Goal: Task Accomplishment & Management: Use online tool/utility

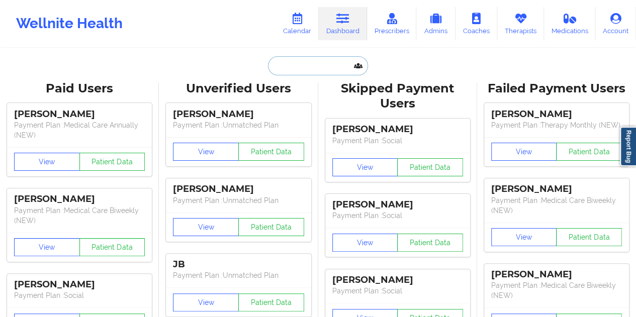
click at [317, 70] on input "text" at bounding box center [318, 65] width 100 height 19
paste input "[EMAIL_ADDRESS][DOMAIN_NAME]"
type input "[EMAIL_ADDRESS][DOMAIN_NAME]"
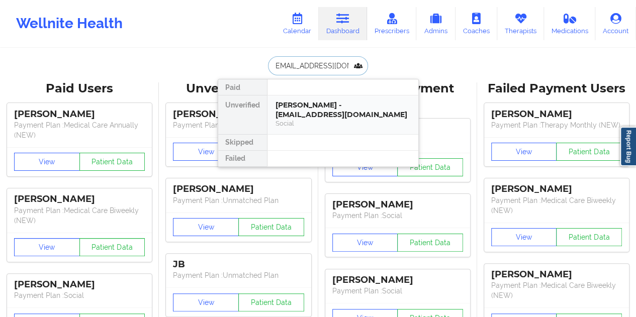
click at [330, 109] on div "[PERSON_NAME] - [EMAIL_ADDRESS][DOMAIN_NAME]" at bounding box center [343, 110] width 135 height 19
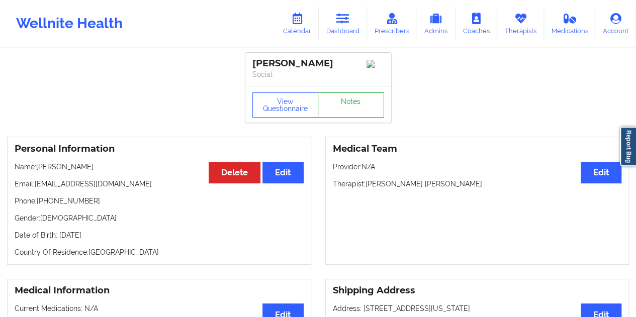
click at [355, 110] on link "Notes" at bounding box center [351, 105] width 66 height 25
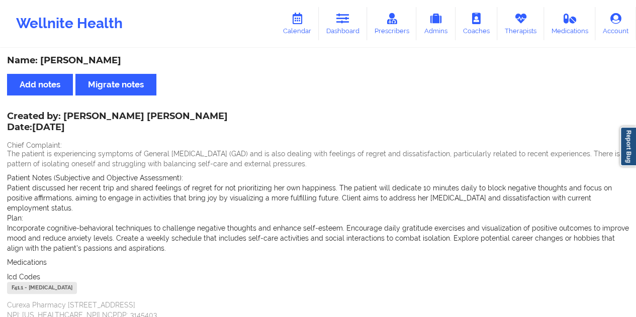
click at [99, 62] on div "Name: [PERSON_NAME]" at bounding box center [318, 61] width 622 height 12
copy div "Pajon"
drag, startPoint x: 62, startPoint y: 115, endPoint x: 171, endPoint y: 114, distance: 108.2
click at [171, 114] on div "Created by: [PERSON_NAME] [PERSON_NAME] Date: [DATE]" at bounding box center [117, 122] width 221 height 23
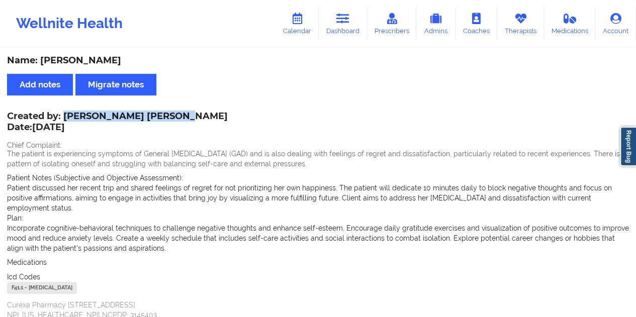
copy div "[PERSON_NAME] [PERSON_NAME]"
click at [359, 29] on link "Dashboard" at bounding box center [343, 23] width 48 height 33
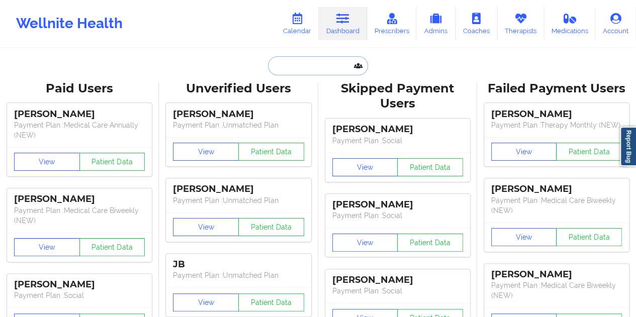
click at [313, 67] on input "text" at bounding box center [318, 65] width 100 height 19
paste input "[EMAIL_ADDRESS][DOMAIN_NAME]"
type input "[EMAIL_ADDRESS][DOMAIN_NAME]"
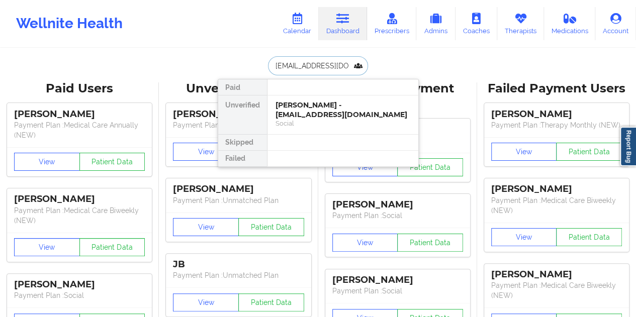
scroll to position [0, 18]
click at [328, 117] on div "[PERSON_NAME] - [EMAIL_ADDRESS][DOMAIN_NAME]" at bounding box center [343, 110] width 135 height 19
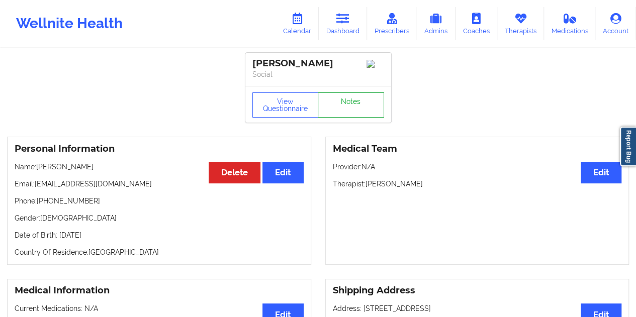
click at [342, 113] on link "Notes" at bounding box center [351, 105] width 66 height 25
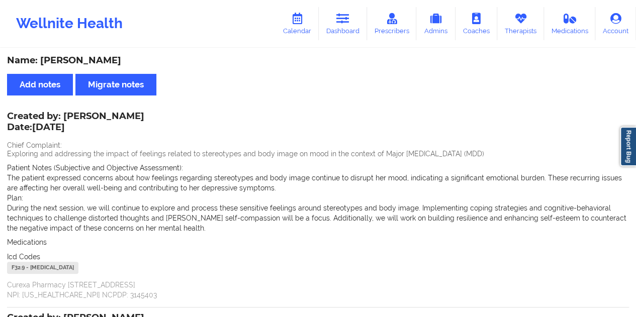
click at [110, 62] on div "Name: [PERSON_NAME]" at bounding box center [318, 61] width 622 height 12
click at [346, 27] on link "Dashboard" at bounding box center [343, 23] width 48 height 33
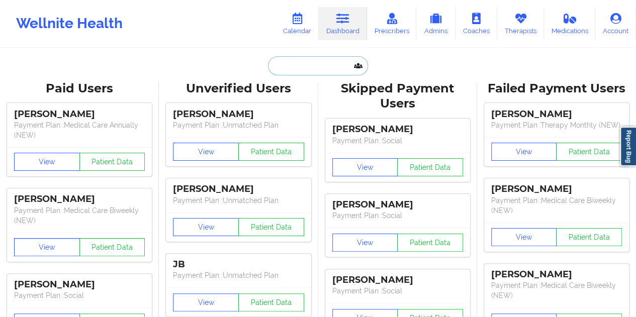
drag, startPoint x: 333, startPoint y: 42, endPoint x: 306, endPoint y: 59, distance: 31.7
click at [307, 60] on input "text" at bounding box center [318, 65] width 100 height 19
paste input "[EMAIL_ADDRESS][DOMAIN_NAME]"
type input "[EMAIL_ADDRESS][DOMAIN_NAME]"
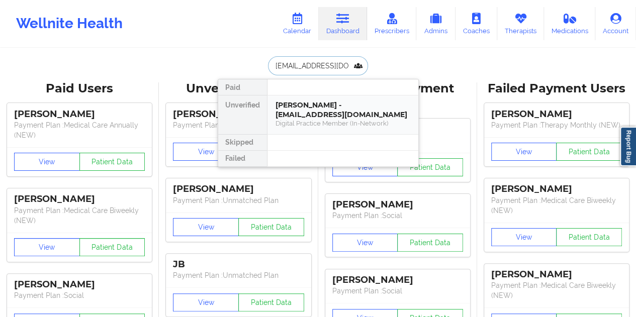
click at [330, 105] on div "[PERSON_NAME] - [EMAIL_ADDRESS][DOMAIN_NAME]" at bounding box center [343, 110] width 135 height 19
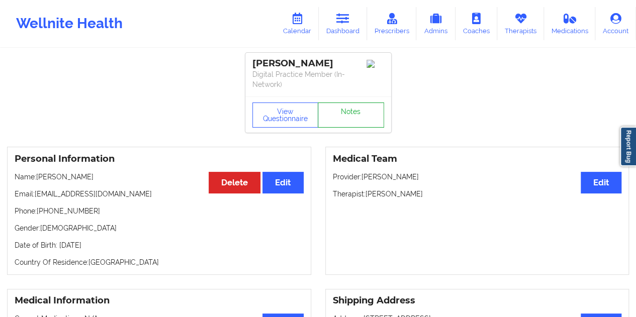
click at [329, 105] on link "Notes" at bounding box center [351, 115] width 66 height 25
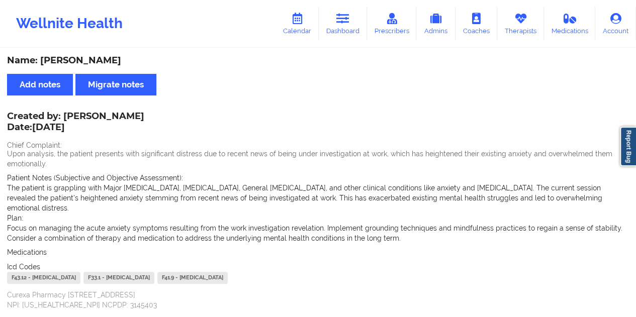
click at [108, 58] on div "Name: [PERSON_NAME]" at bounding box center [318, 61] width 622 height 12
copy div "[PERSON_NAME]"
click at [352, 24] on link "Dashboard" at bounding box center [343, 23] width 48 height 33
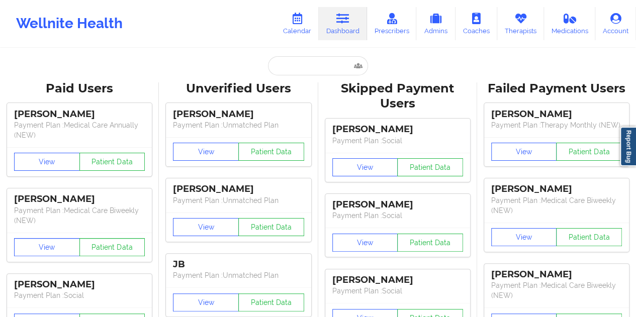
click at [306, 70] on input "text" at bounding box center [318, 65] width 100 height 19
paste input "[EMAIL_ADDRESS][DOMAIN_NAME]"
type input "[EMAIL_ADDRESS][DOMAIN_NAME]"
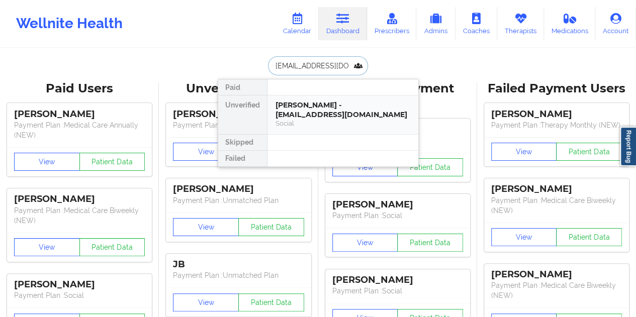
click at [329, 117] on div "[PERSON_NAME] - [EMAIL_ADDRESS][DOMAIN_NAME]" at bounding box center [343, 110] width 135 height 19
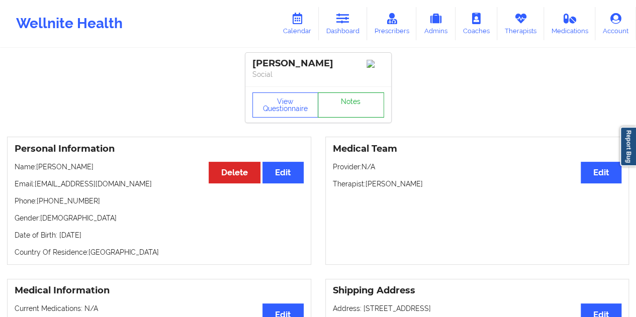
click at [346, 105] on link "Notes" at bounding box center [351, 105] width 66 height 25
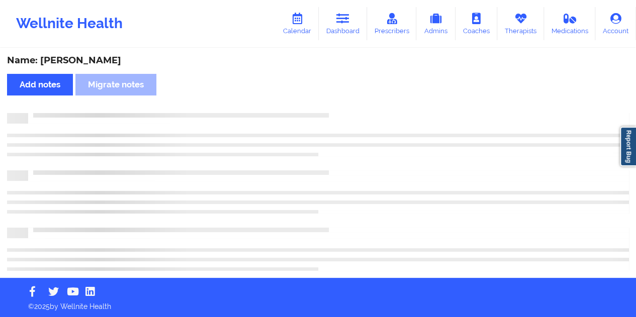
click at [83, 63] on div "Name: [PERSON_NAME]" at bounding box center [318, 61] width 622 height 12
click at [84, 63] on div "Name: [PERSON_NAME]" at bounding box center [318, 61] width 622 height 12
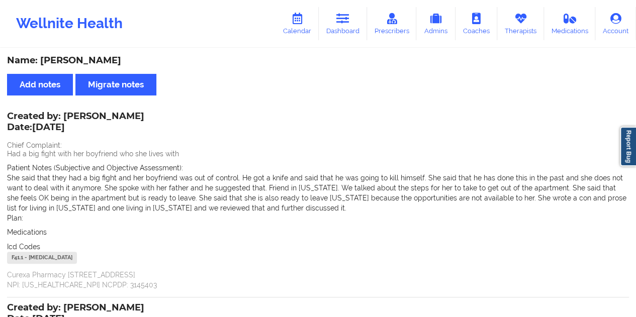
copy div "[PERSON_NAME]"
click at [345, 22] on icon at bounding box center [343, 18] width 13 height 11
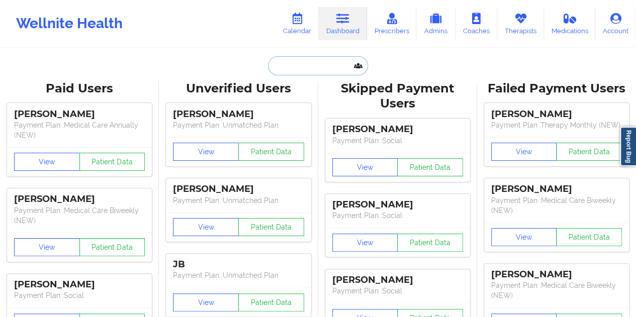
click at [311, 60] on input "text" at bounding box center [318, 65] width 100 height 19
paste input "[EMAIL_ADDRESS][DOMAIN_NAME]"
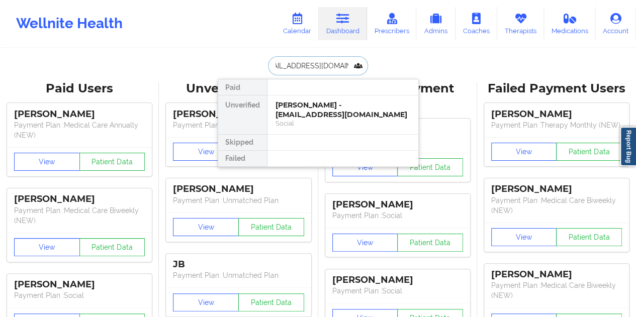
type input "[EMAIL_ADDRESS][DOMAIN_NAME]"
click at [311, 114] on div "[PERSON_NAME] - [PERSON_NAME][EMAIL_ADDRESS][DOMAIN_NAME]" at bounding box center [343, 110] width 135 height 19
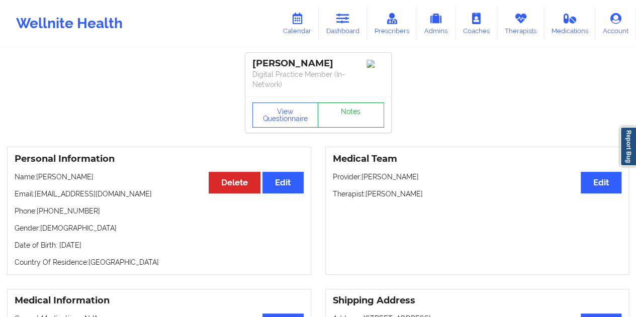
click at [339, 112] on link "Notes" at bounding box center [351, 115] width 66 height 25
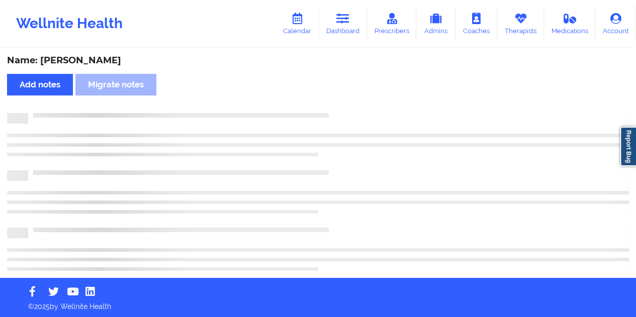
click at [92, 62] on div "Name: [PERSON_NAME]" at bounding box center [318, 61] width 622 height 12
copy div "[PERSON_NAME]"
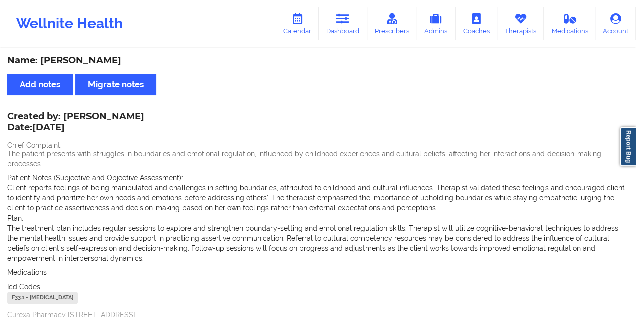
drag, startPoint x: 354, startPoint y: 31, endPoint x: 349, endPoint y: 41, distance: 11.0
click at [354, 31] on link "Dashboard" at bounding box center [343, 23] width 48 height 33
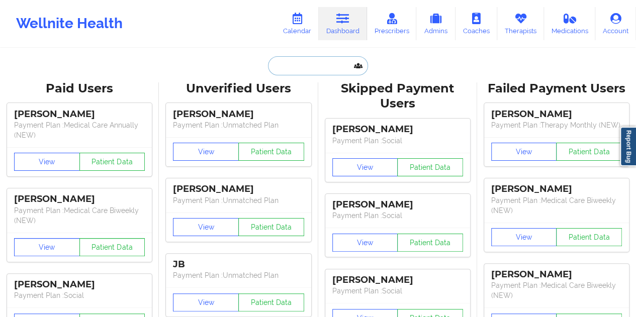
click at [313, 64] on input "text" at bounding box center [318, 65] width 100 height 19
paste input "[EMAIL_ADDRESS][DOMAIN_NAME]"
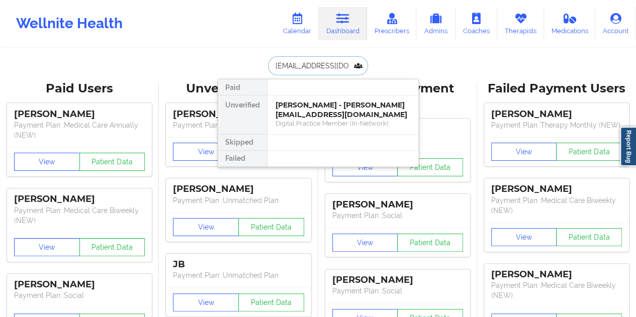
type input "[EMAIL_ADDRESS][DOMAIN_NAME]"
click at [314, 107] on div "[PERSON_NAME] - [PERSON_NAME][EMAIL_ADDRESS][DOMAIN_NAME]" at bounding box center [343, 110] width 135 height 19
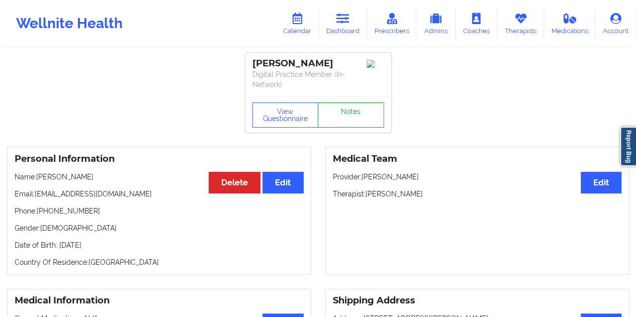
click at [349, 110] on link "Notes" at bounding box center [351, 115] width 66 height 25
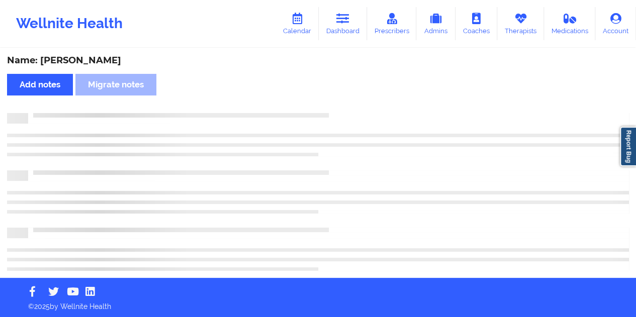
click at [90, 56] on div "Name: [PERSON_NAME]" at bounding box center [318, 61] width 622 height 12
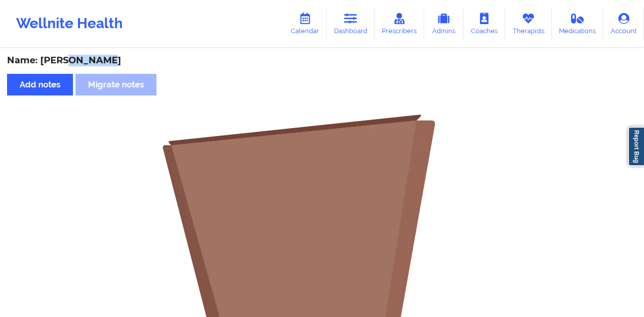
click at [91, 56] on div "Name: [PERSON_NAME]" at bounding box center [322, 61] width 630 height 12
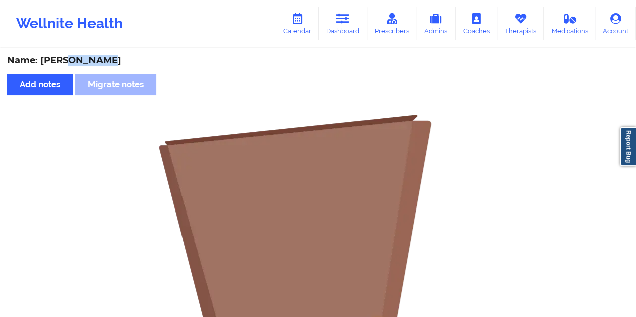
copy div "[PERSON_NAME]"
drag, startPoint x: 345, startPoint y: 24, endPoint x: 346, endPoint y: 39, distance: 14.6
click at [345, 24] on icon at bounding box center [343, 18] width 13 height 11
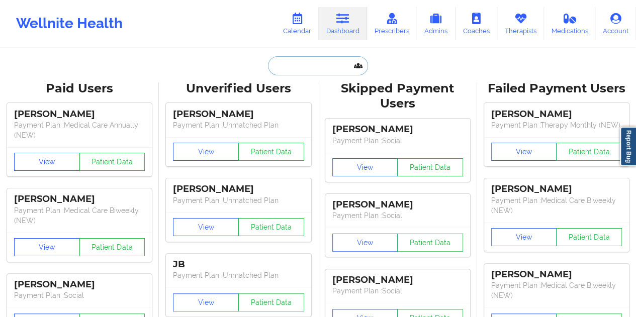
click at [311, 71] on input "text" at bounding box center [318, 65] width 100 height 19
paste input "[PERSON_NAME][EMAIL_ADDRESS][PERSON_NAME][DOMAIN_NAME]"
type input "[PERSON_NAME][EMAIL_ADDRESS][PERSON_NAME][DOMAIN_NAME]"
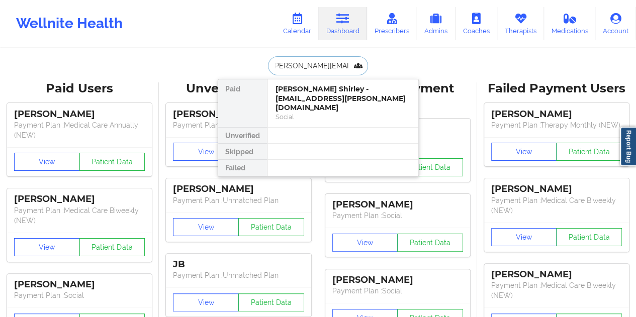
click at [304, 113] on div "Social" at bounding box center [343, 117] width 135 height 9
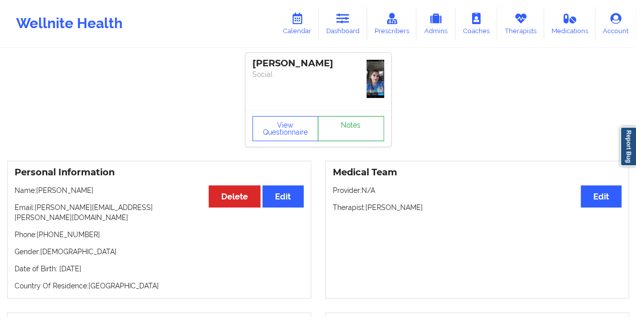
click at [359, 116] on link "Notes" at bounding box center [351, 128] width 66 height 25
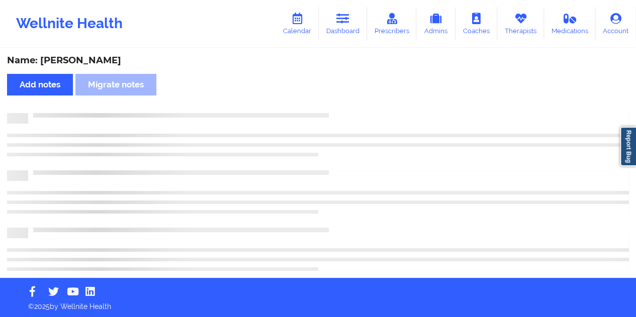
click at [87, 56] on div "Name: [PERSON_NAME]" at bounding box center [318, 61] width 622 height 12
copy div "[PERSON_NAME]"
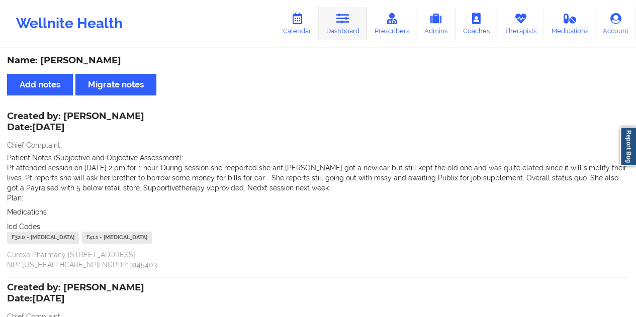
drag, startPoint x: 345, startPoint y: 18, endPoint x: 344, endPoint y: 30, distance: 12.1
click at [345, 18] on icon at bounding box center [343, 18] width 13 height 11
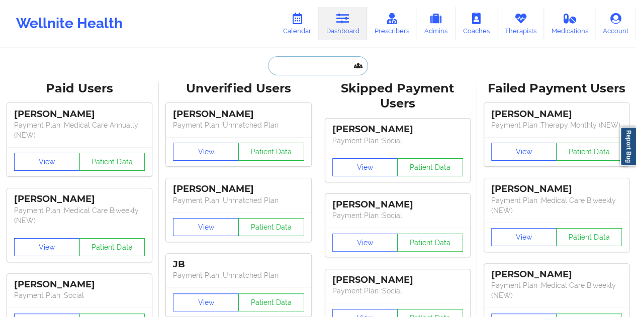
click at [304, 70] on input "text" at bounding box center [318, 65] width 100 height 19
paste input "[EMAIL_ADDRESS][DOMAIN_NAME]"
type input "[EMAIL_ADDRESS][DOMAIN_NAME]"
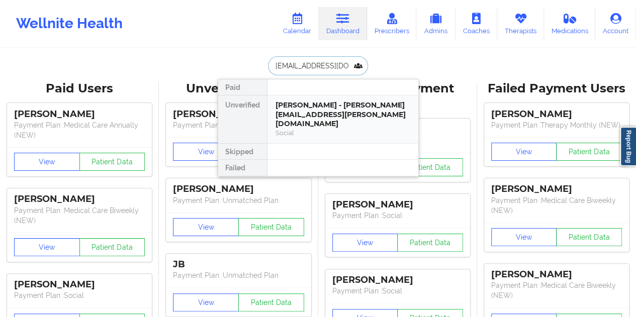
click at [317, 109] on div "[PERSON_NAME] - [PERSON_NAME][EMAIL_ADDRESS][PERSON_NAME][DOMAIN_NAME]" at bounding box center [343, 115] width 135 height 28
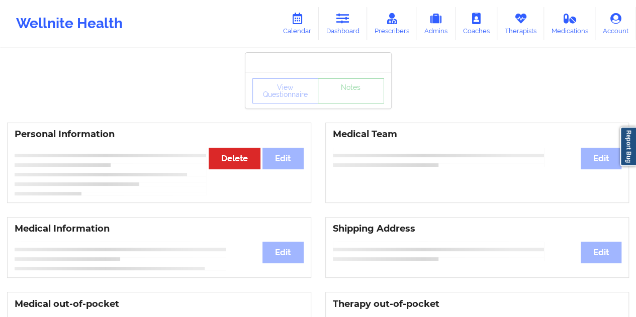
click at [347, 105] on div "View Questionnaire Notes" at bounding box center [318, 90] width 146 height 36
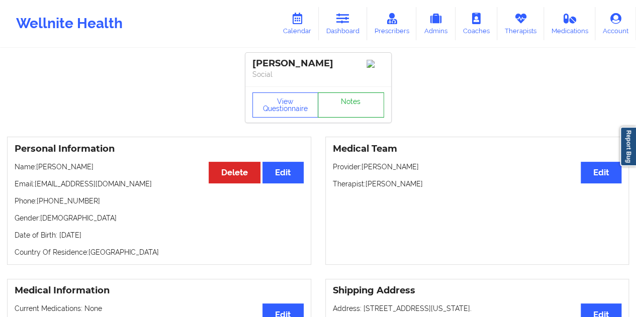
click at [347, 105] on link "Notes" at bounding box center [351, 105] width 66 height 25
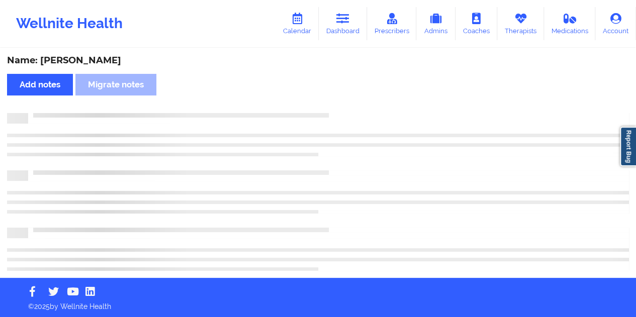
click at [86, 60] on div "Name: [PERSON_NAME]" at bounding box center [318, 61] width 622 height 12
copy div "Diplan"
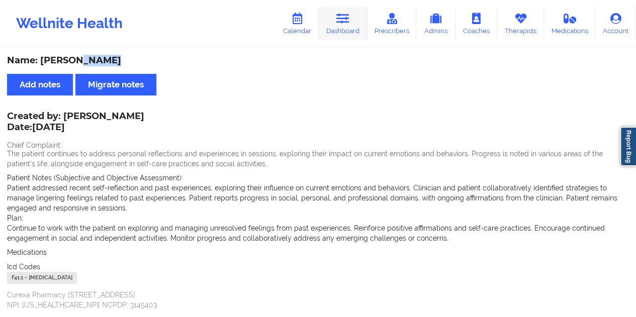
click at [354, 24] on link "Dashboard" at bounding box center [343, 23] width 48 height 33
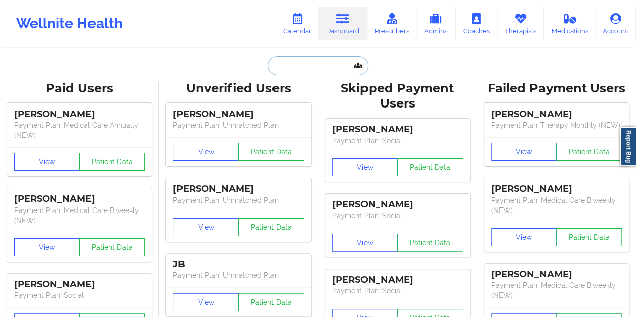
click at [305, 70] on input "text" at bounding box center [318, 65] width 100 height 19
paste input "[EMAIL_ADDRESS][DOMAIN_NAME]"
type input "[EMAIL_ADDRESS][DOMAIN_NAME]"
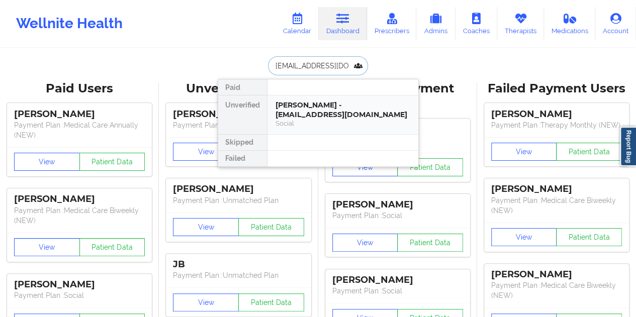
click at [345, 118] on div "[PERSON_NAME] - [EMAIL_ADDRESS][DOMAIN_NAME] Social" at bounding box center [343, 115] width 151 height 39
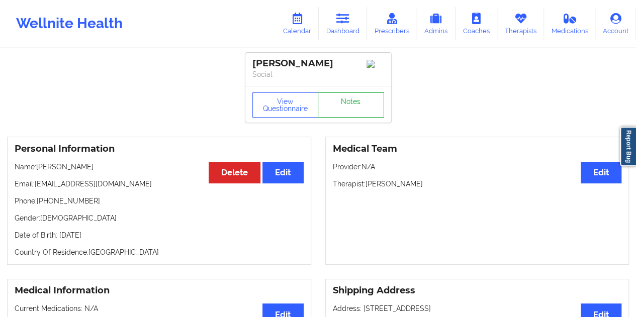
click at [361, 110] on link "Notes" at bounding box center [351, 105] width 66 height 25
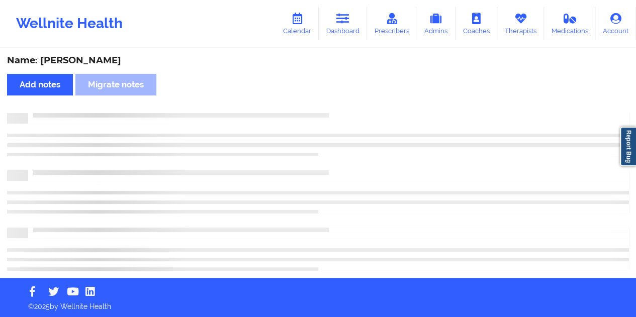
click at [82, 63] on div "Name: [PERSON_NAME]" at bounding box center [318, 61] width 622 height 12
copy div "[PERSON_NAME]"
